Goal: Navigation & Orientation: Find specific page/section

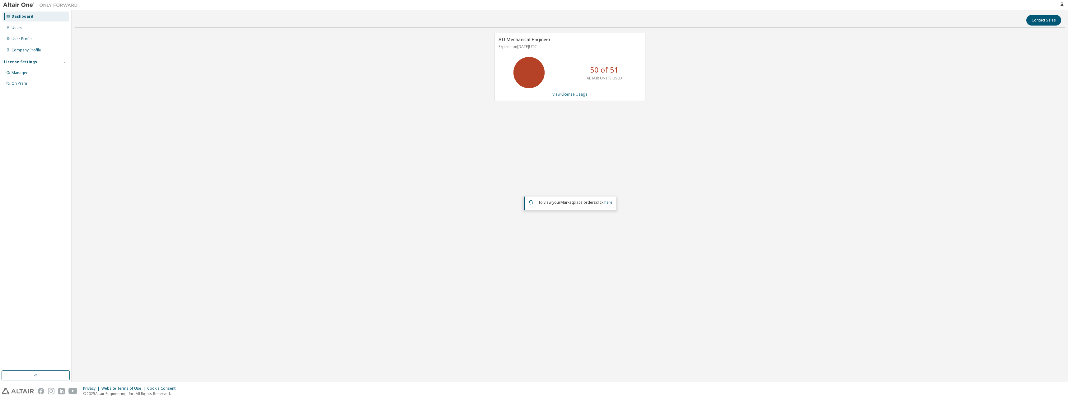
click at [558, 94] on link "View License Usage" at bounding box center [569, 94] width 35 height 5
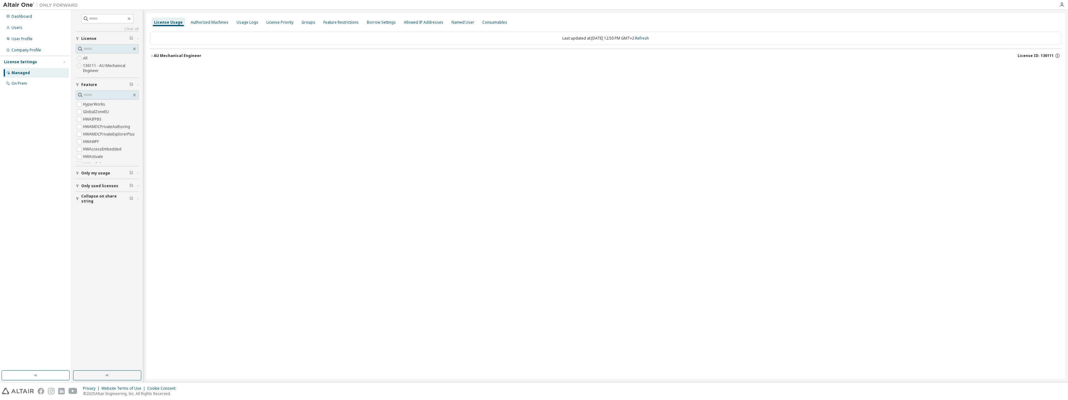
click at [154, 57] on div "AU Mechanical Engineer" at bounding box center [178, 55] width 48 height 5
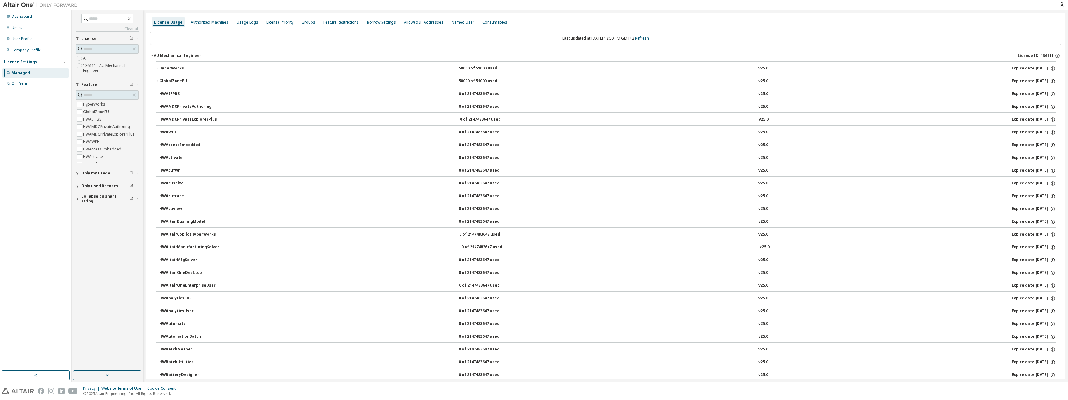
click at [156, 69] on icon "button" at bounding box center [158, 69] width 4 height 4
click at [208, 24] on div "Authorized Machines" at bounding box center [210, 22] width 38 height 5
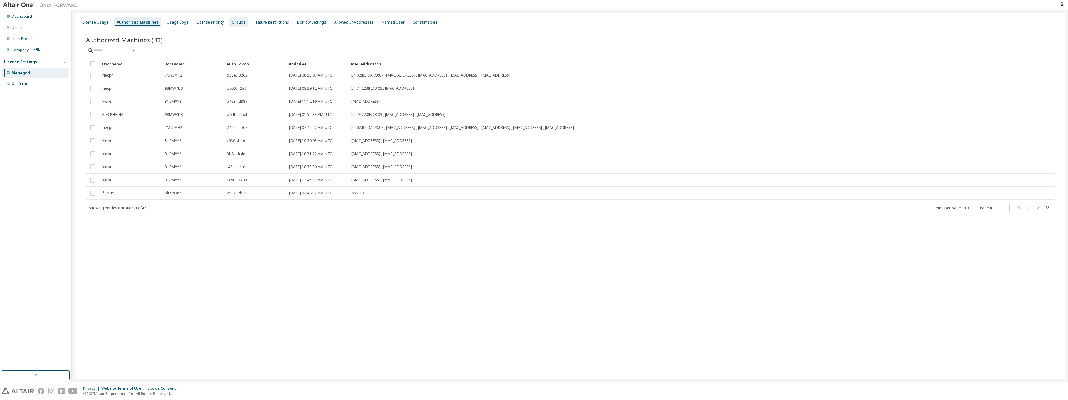
click at [238, 25] on div "Groups" at bounding box center [238, 22] width 19 height 10
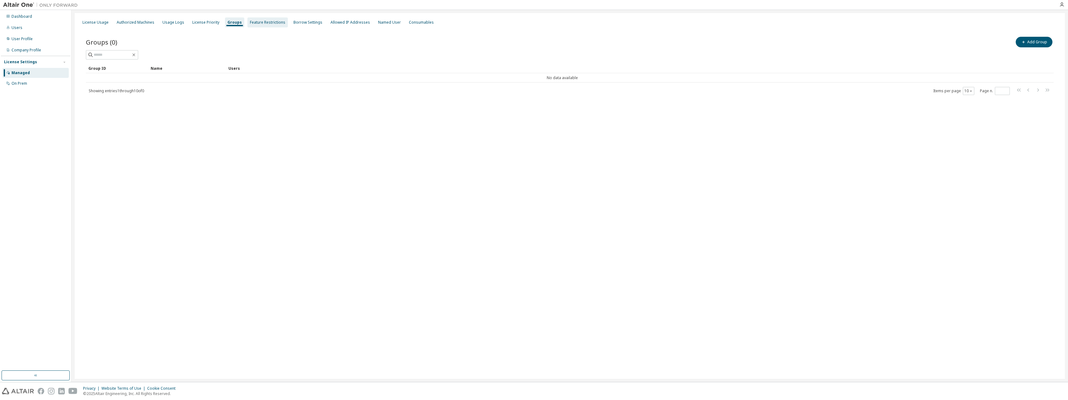
click at [266, 22] on div "Feature Restrictions" at bounding box center [267, 22] width 35 height 5
click at [301, 22] on div "Borrow Settings" at bounding box center [313, 22] width 29 height 5
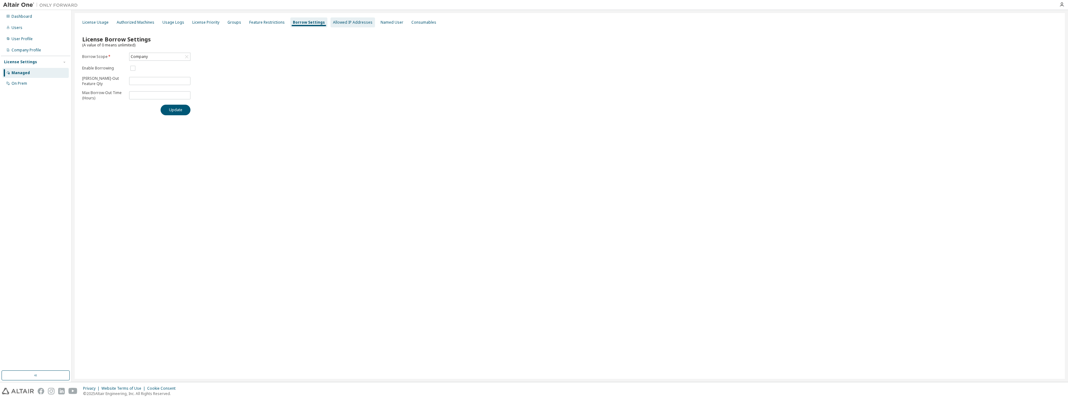
click at [341, 23] on div "Allowed IP Addresses" at bounding box center [353, 22] width 40 height 5
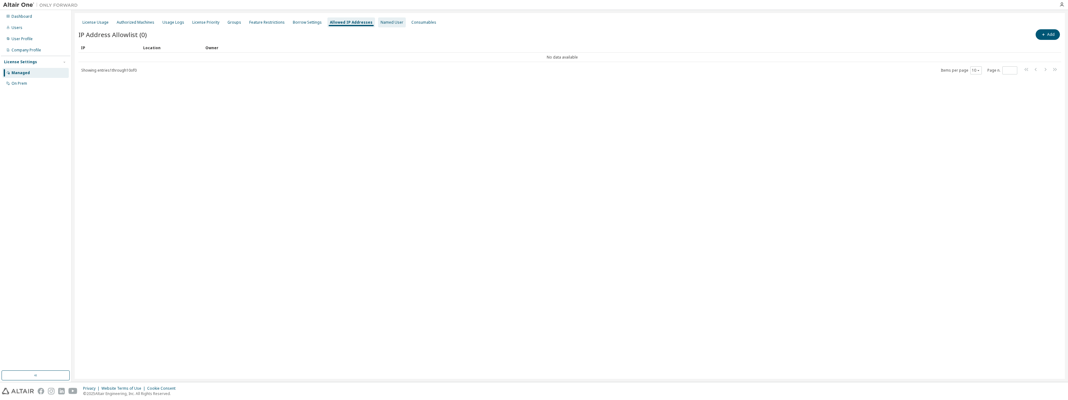
click at [385, 25] on div "Named User" at bounding box center [392, 22] width 23 height 5
click at [413, 22] on div "Consumables" at bounding box center [422, 22] width 25 height 5
click at [21, 16] on div "Dashboard" at bounding box center [22, 16] width 21 height 5
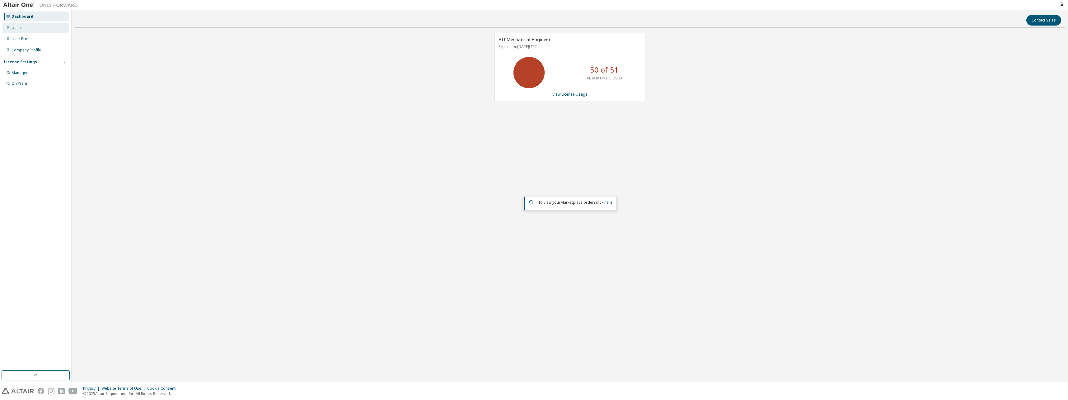
click at [22, 27] on div "Users" at bounding box center [35, 28] width 66 height 10
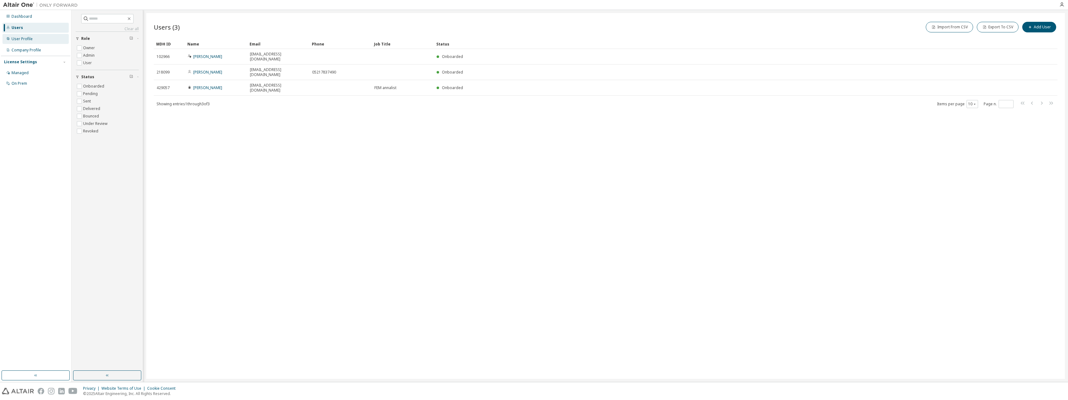
click at [17, 41] on div "User Profile" at bounding box center [22, 38] width 21 height 5
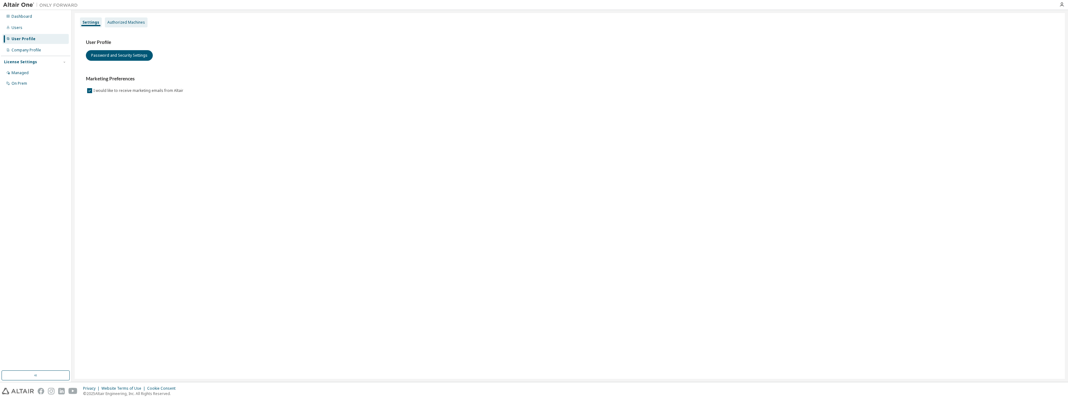
click at [115, 24] on div "Authorized Machines" at bounding box center [126, 22] width 38 height 5
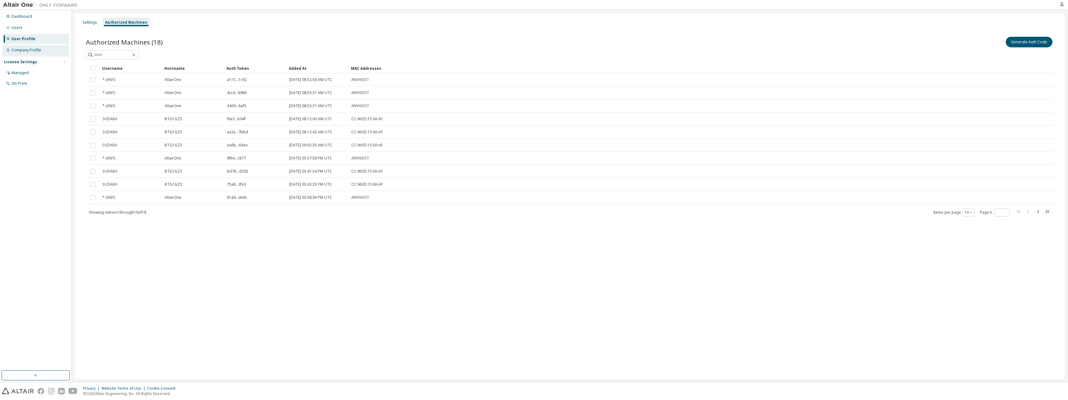
click at [21, 50] on div "Company Profile" at bounding box center [27, 50] width 30 height 5
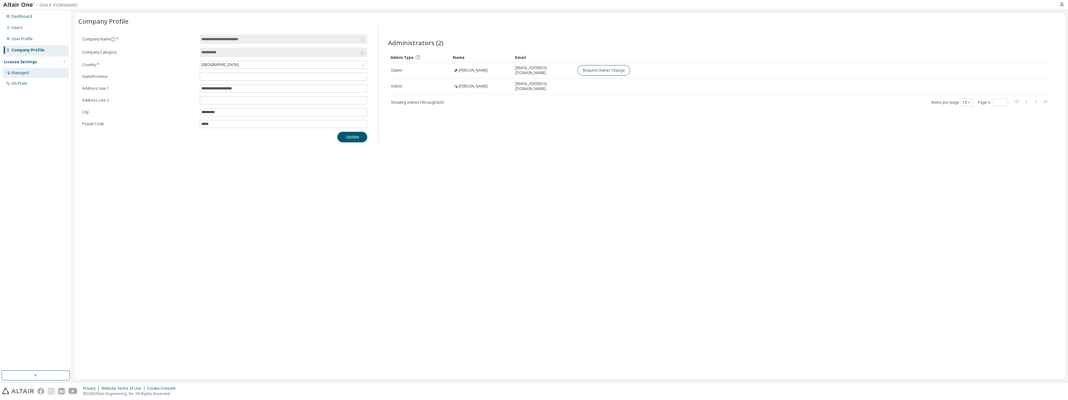
click at [28, 73] on div "Managed" at bounding box center [20, 72] width 17 height 5
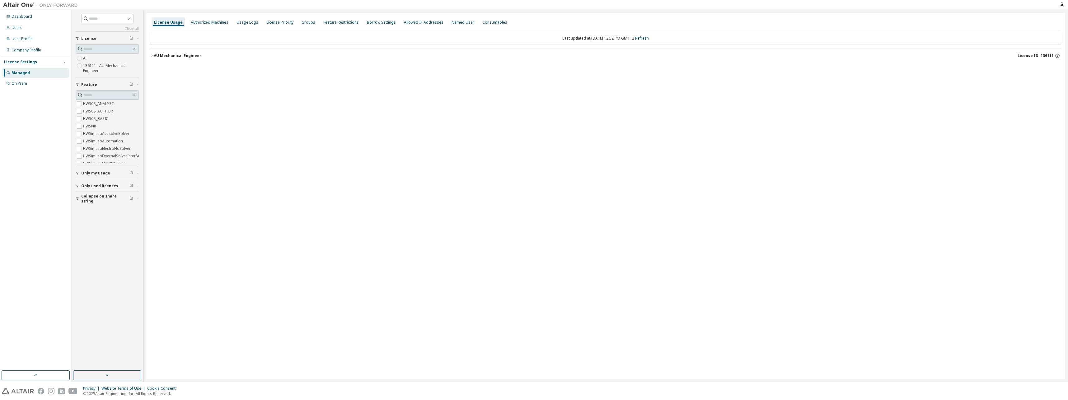
scroll to position [2488, 0]
click at [108, 173] on span "Only my usage" at bounding box center [95, 173] width 29 height 5
click at [108, 203] on span "Only used licenses" at bounding box center [99, 203] width 37 height 5
click at [113, 234] on span "Collapse on share string" at bounding box center [105, 235] width 48 height 10
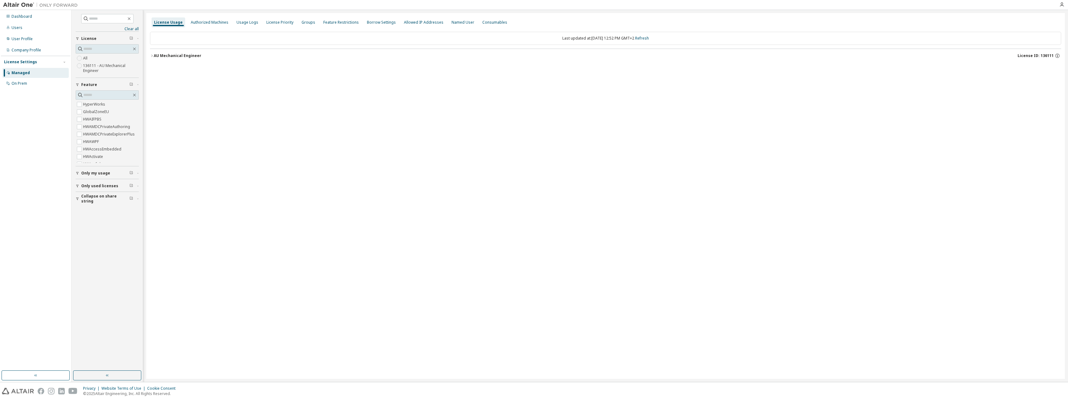
drag, startPoint x: 253, startPoint y: 128, endPoint x: 235, endPoint y: 147, distance: 25.5
click at [252, 128] on div "License Usage Authorized Machines Usage Logs License Priority Groups Feature Re…" at bounding box center [605, 195] width 919 height 365
click at [104, 174] on span "Only my usage" at bounding box center [95, 173] width 29 height 5
click at [22, 83] on div "On Prem" at bounding box center [20, 83] width 16 height 5
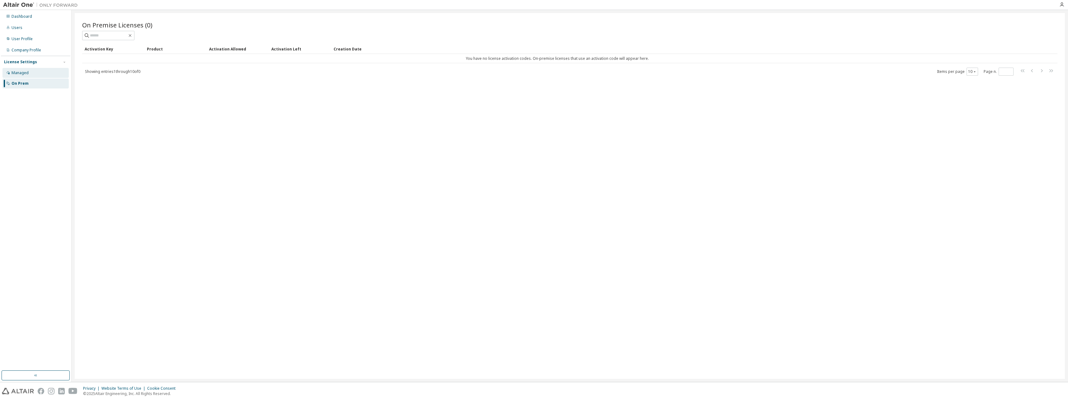
click at [22, 75] on div "Managed" at bounding box center [20, 72] width 17 height 5
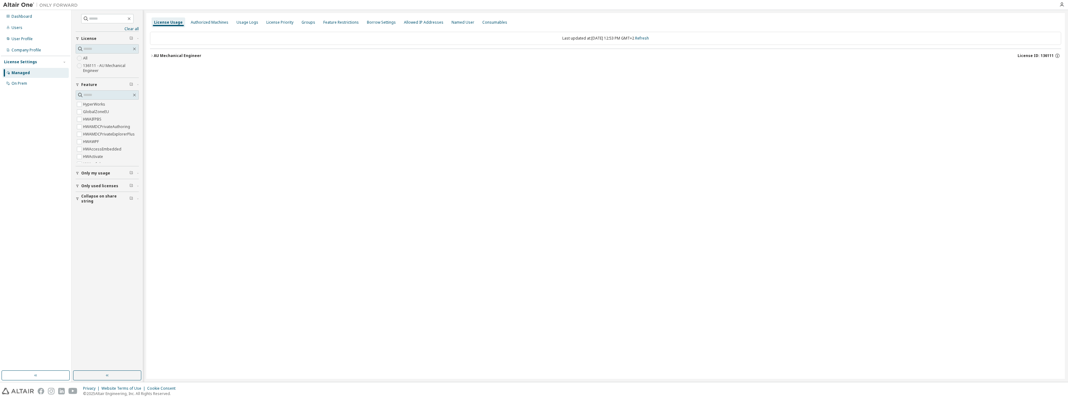
click at [152, 55] on icon "button" at bounding box center [151, 55] width 1 height 2
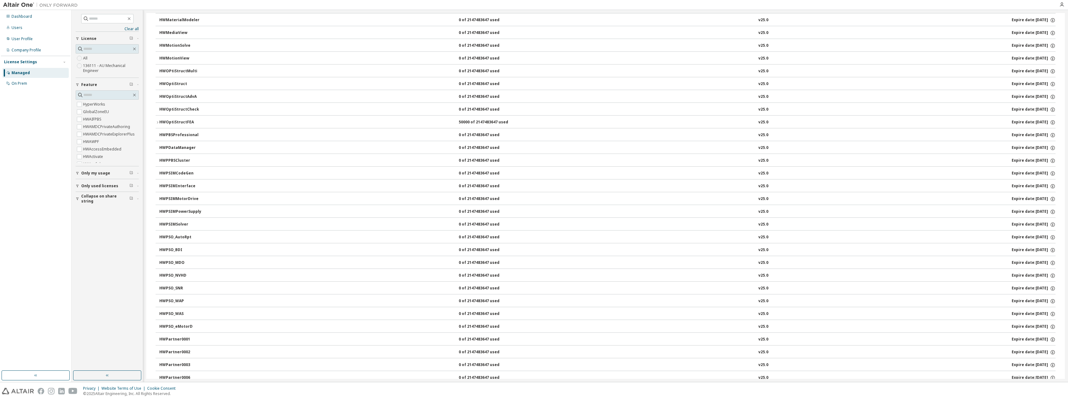
scroll to position [1836, 0]
click at [158, 185] on icon "button" at bounding box center [158, 185] width 4 height 4
